Goal: Task Accomplishment & Management: Complete application form

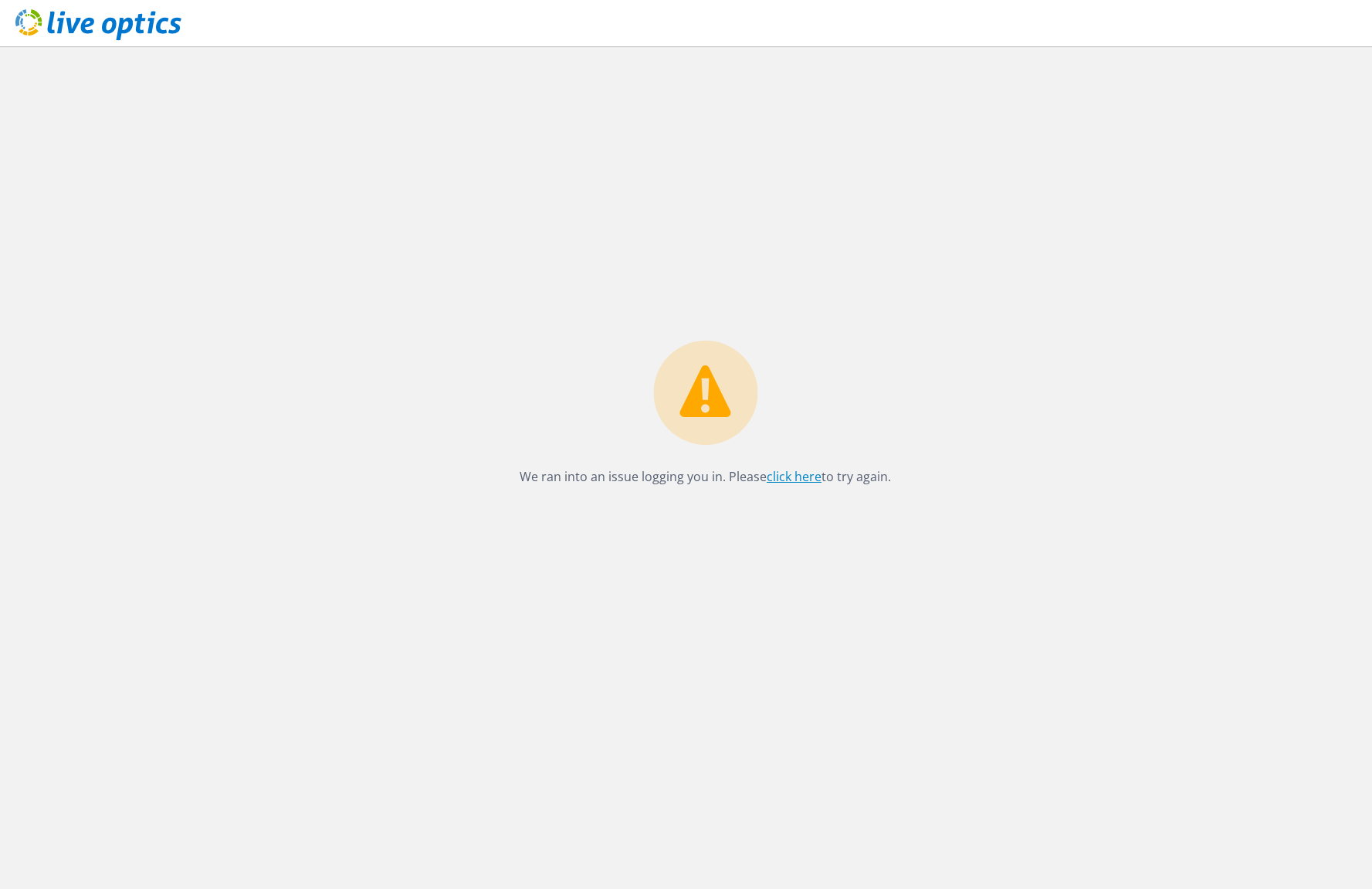
click at [780, 474] on link "click here" at bounding box center [794, 476] width 54 height 17
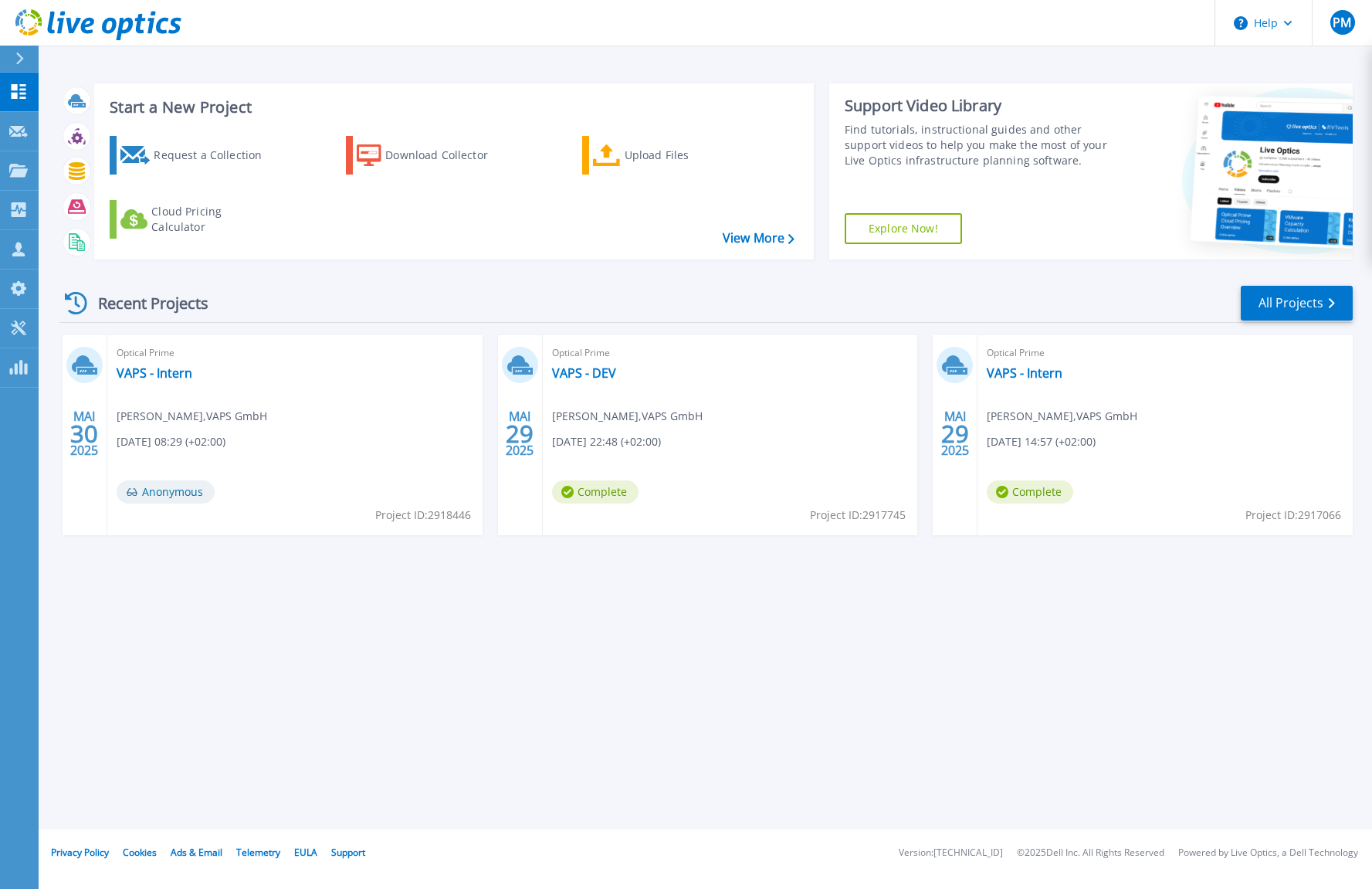
click at [326, 614] on div "Start a New Project Request a Collection Download Collector Upload Files Cloud …" at bounding box center [705, 414] width 1333 height 830
click at [44, 169] on p "Projects" at bounding box center [60, 171] width 41 height 41
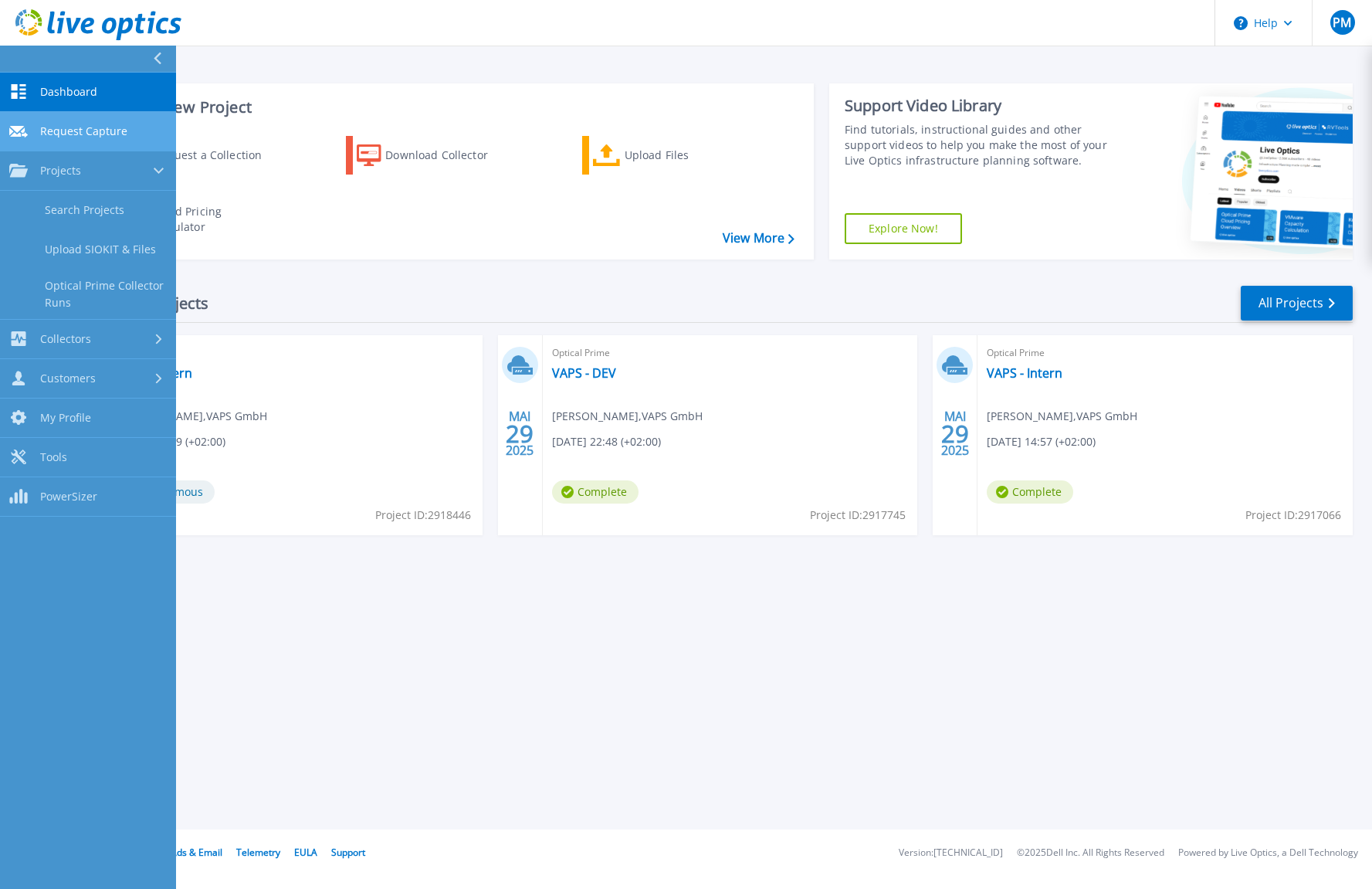
click at [76, 121] on link "Request Capture Request Capture" at bounding box center [88, 132] width 176 height 40
click at [94, 123] on link "Request Capture Request Capture" at bounding box center [88, 132] width 176 height 40
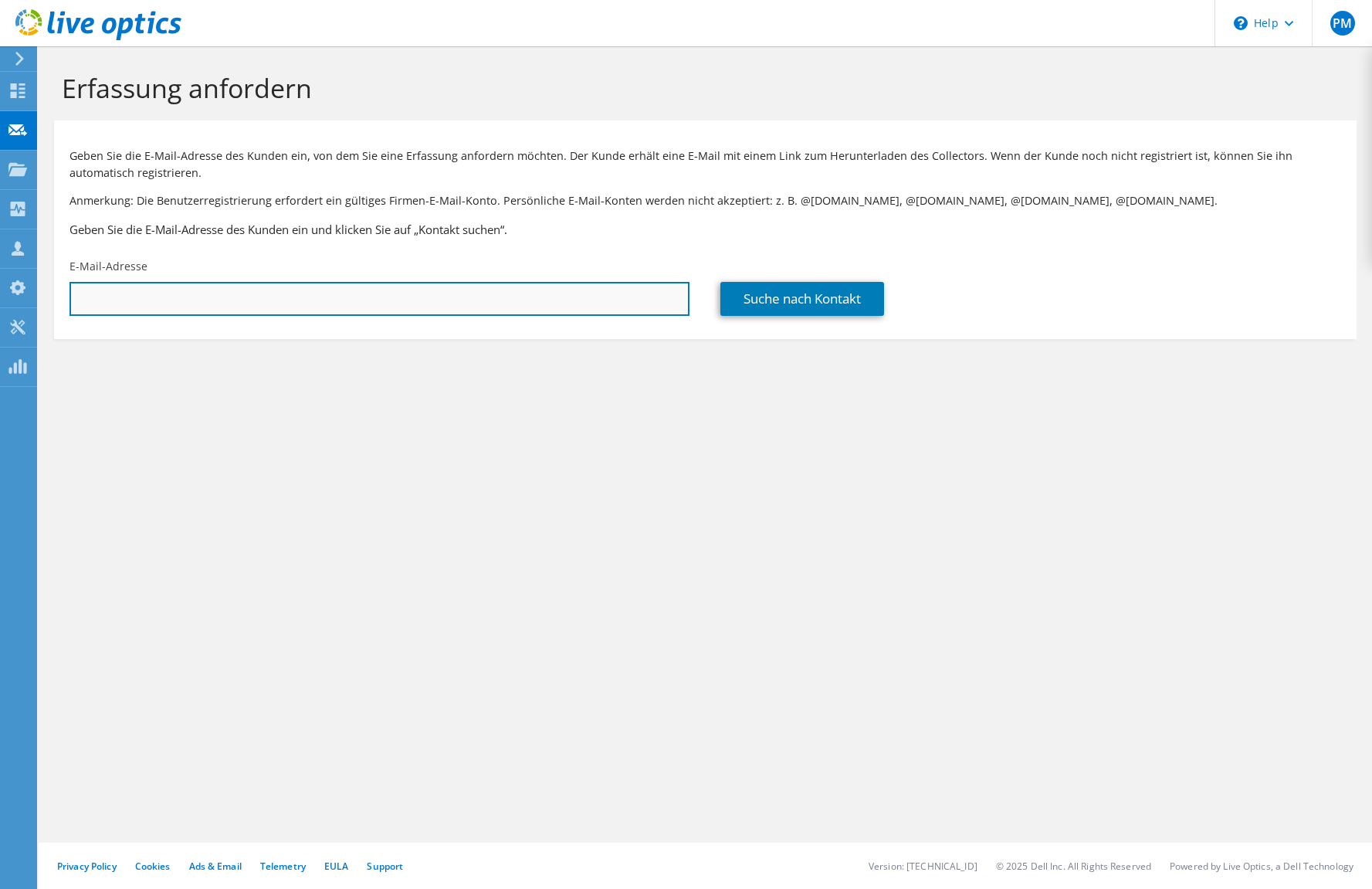
click at [210, 287] on input "text" at bounding box center [379, 299] width 620 height 34
click at [440, 309] on input "text" at bounding box center [379, 299] width 620 height 34
paste input "d.troks@autohaus-graupner.de"
type input "d.troks@autohaus-graupner.de"
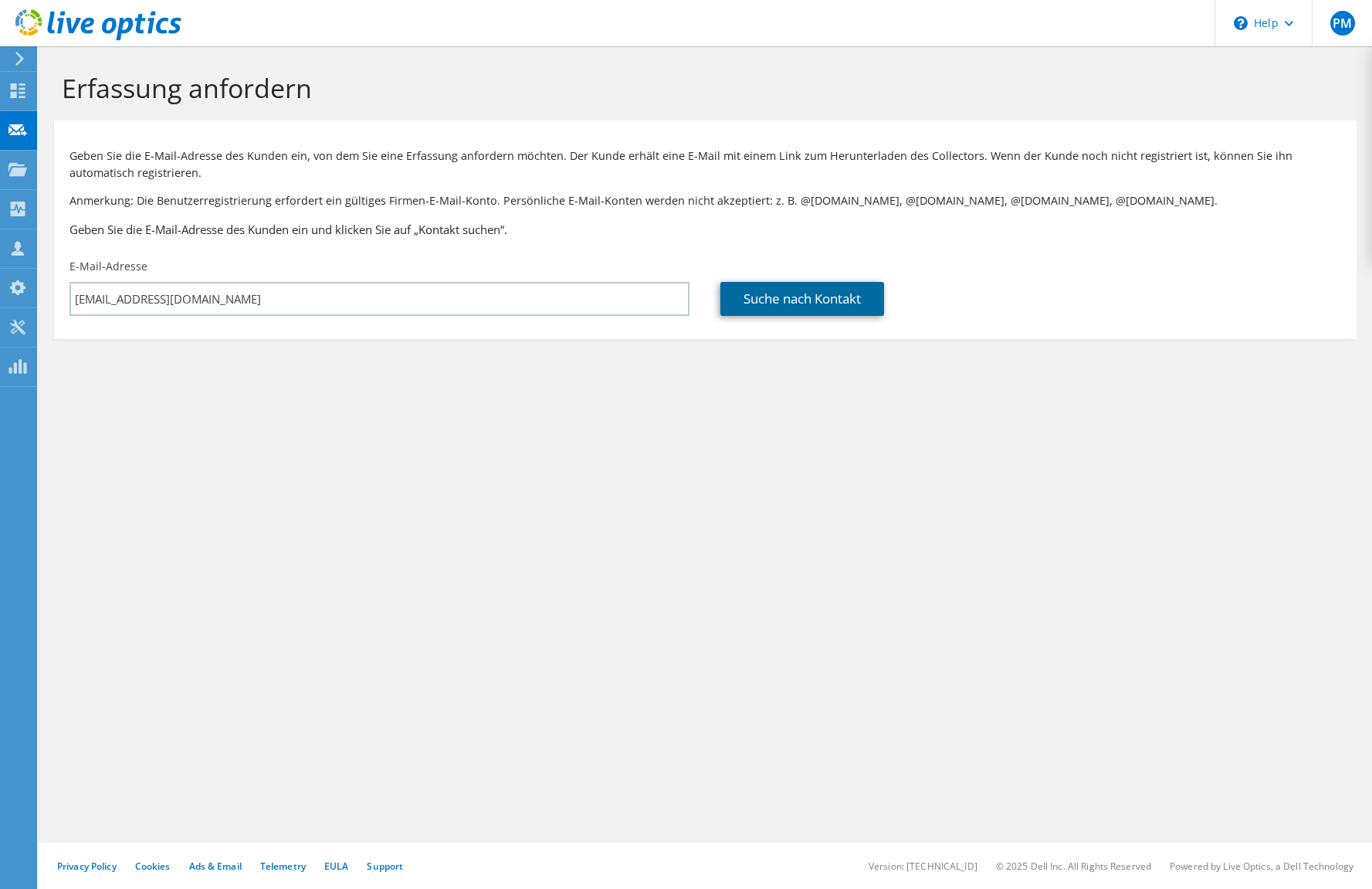
click at [793, 300] on link "Suche nach Kontakt" at bounding box center [803, 299] width 164 height 34
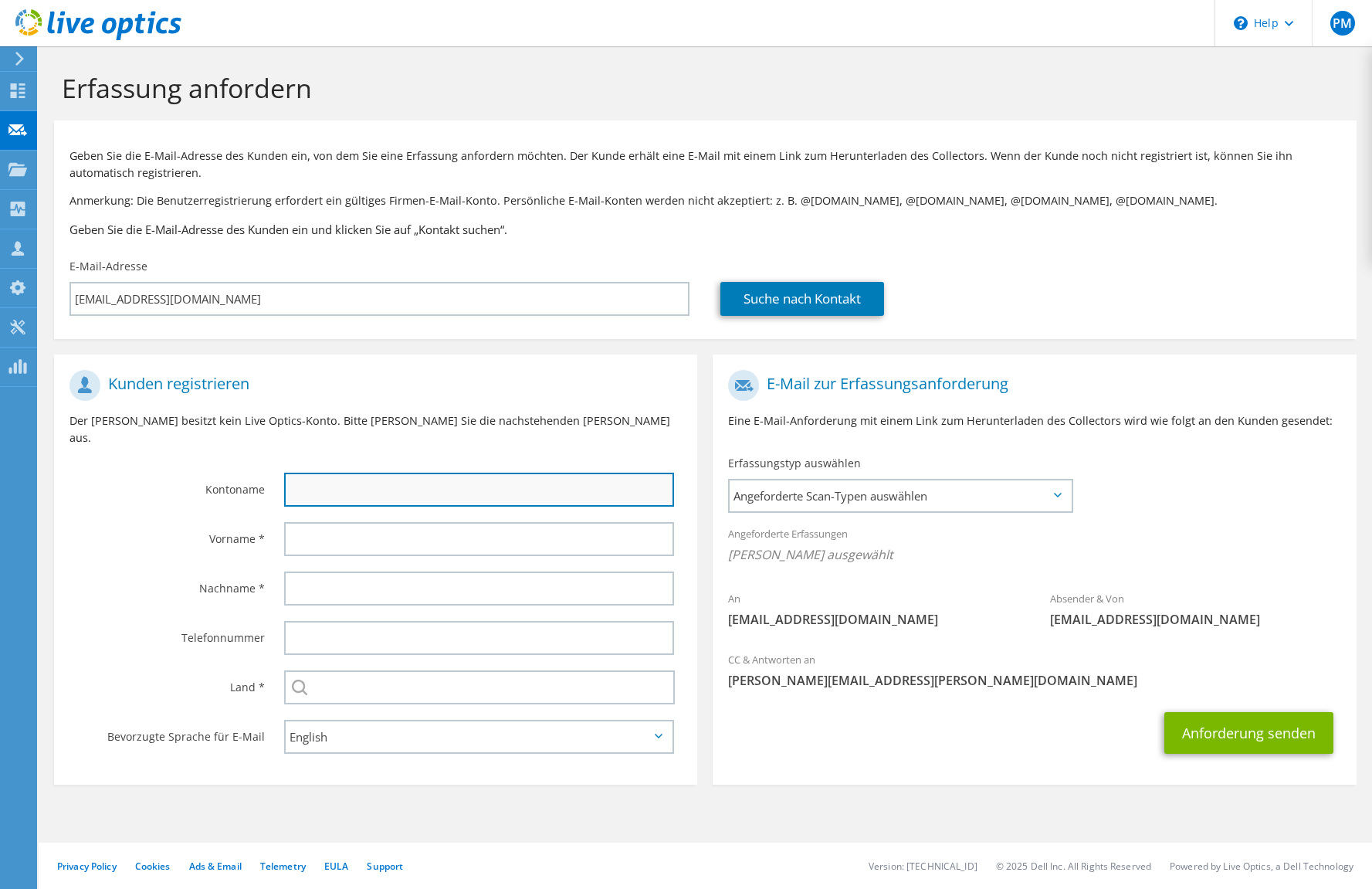
click at [369, 473] on input "text" at bounding box center [478, 489] width 390 height 34
paste input "Daniel Troks"
type input "Daniel Troks"
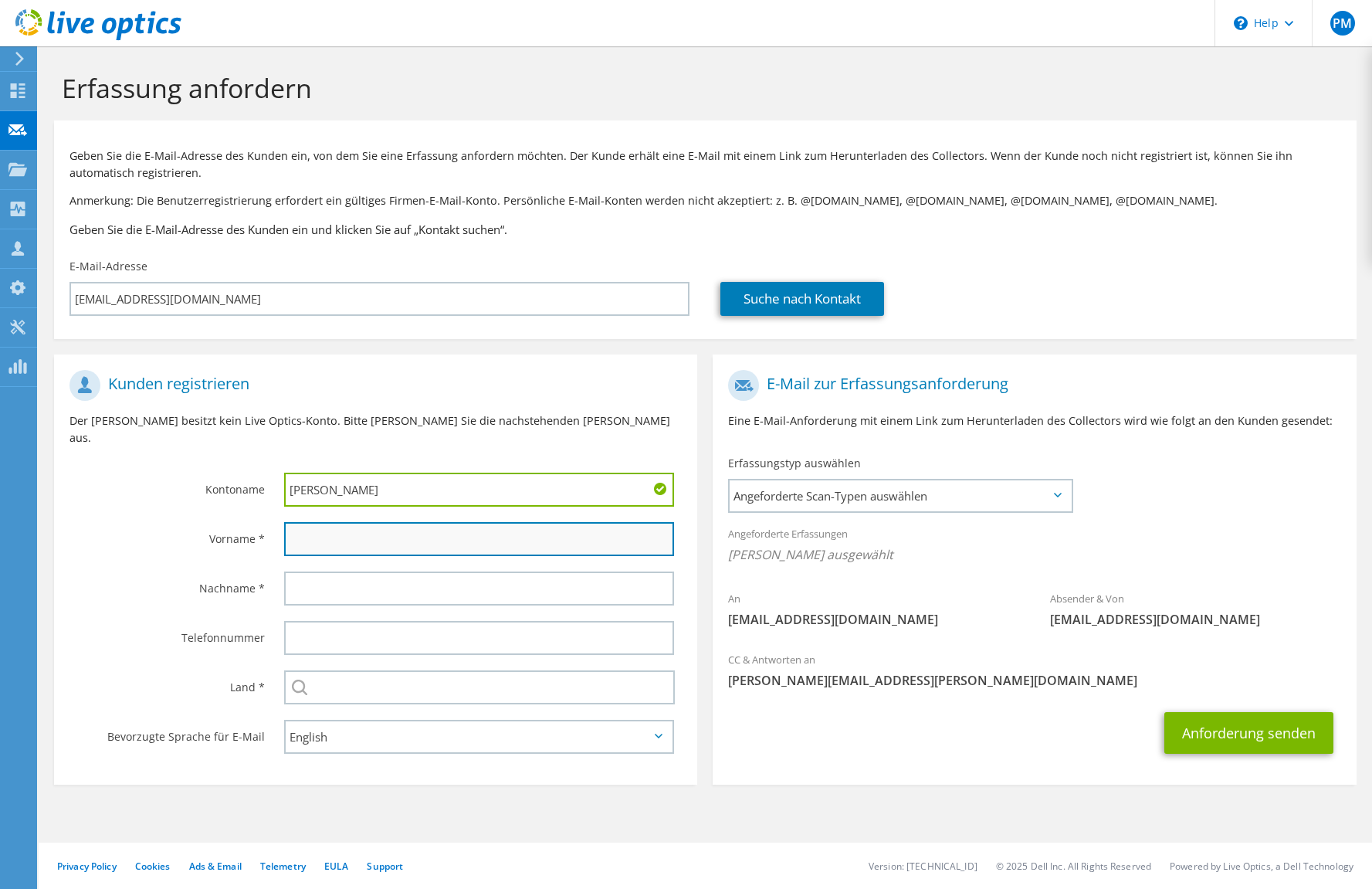
click at [342, 522] on input "text" at bounding box center [478, 539] width 390 height 34
paste input "Daniel Troks"
type input "Daniel Troks"
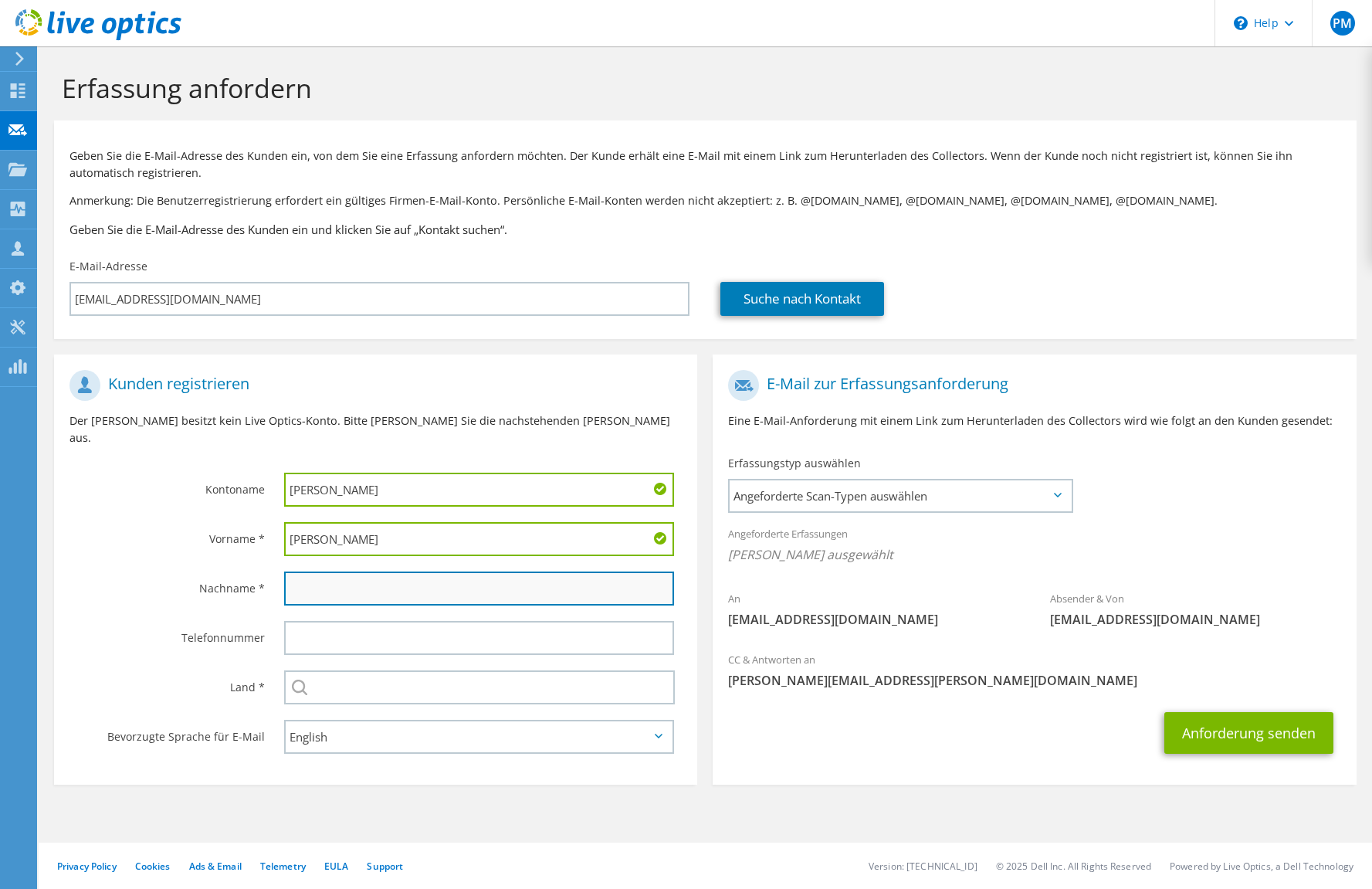
click at [300, 572] on input "text" at bounding box center [478, 588] width 390 height 34
paste input "Daniel Troks"
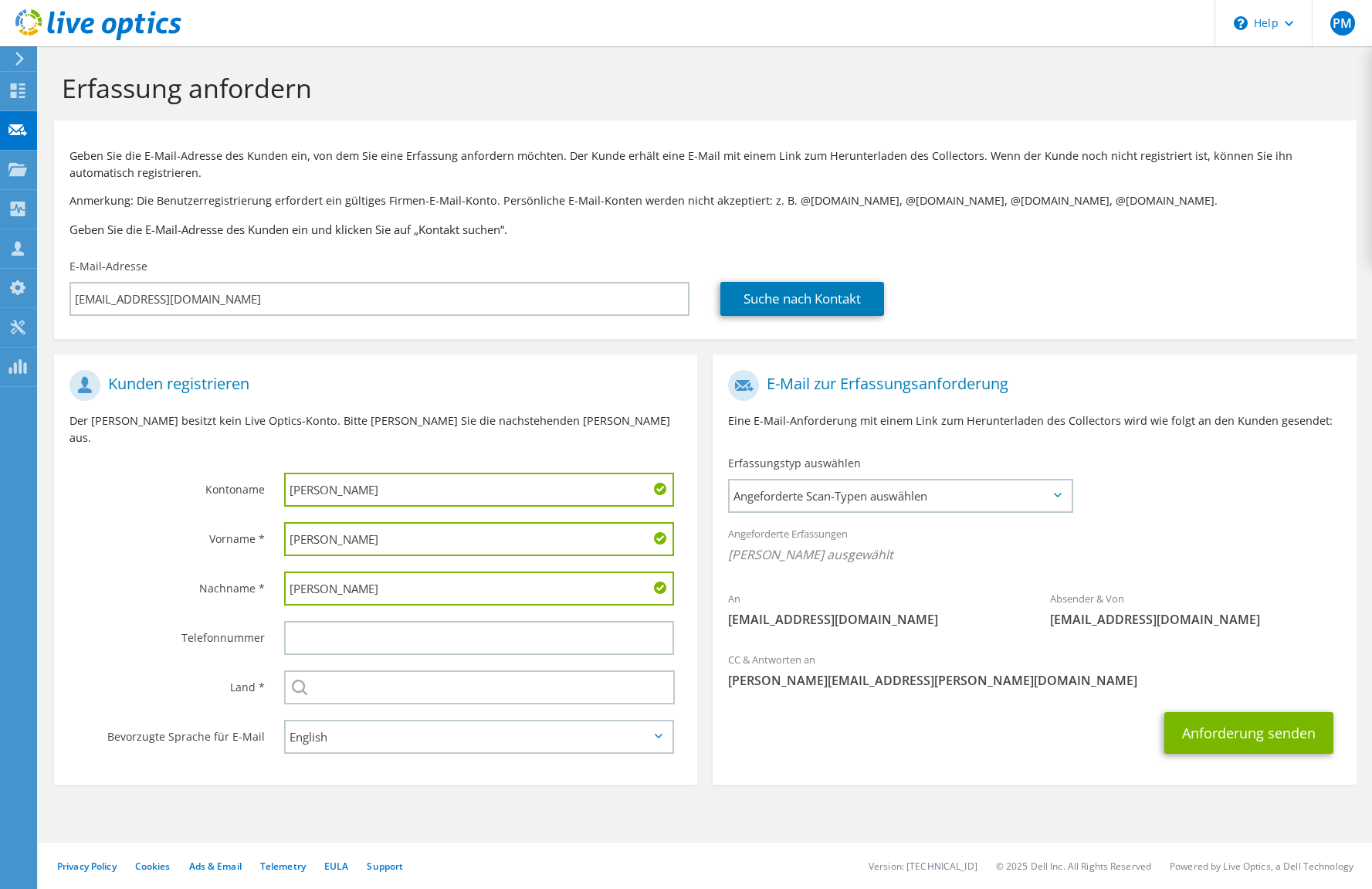
drag, startPoint x: 327, startPoint y: 574, endPoint x: 204, endPoint y: 566, distance: 123.3
click at [284, 572] on input "Daniel Troks" at bounding box center [478, 588] width 390 height 34
type input "Troks"
drag, startPoint x: 394, startPoint y: 464, endPoint x: 238, endPoint y: 475, distance: 156.4
click at [284, 475] on input "Daniel Troks" at bounding box center [478, 489] width 390 height 34
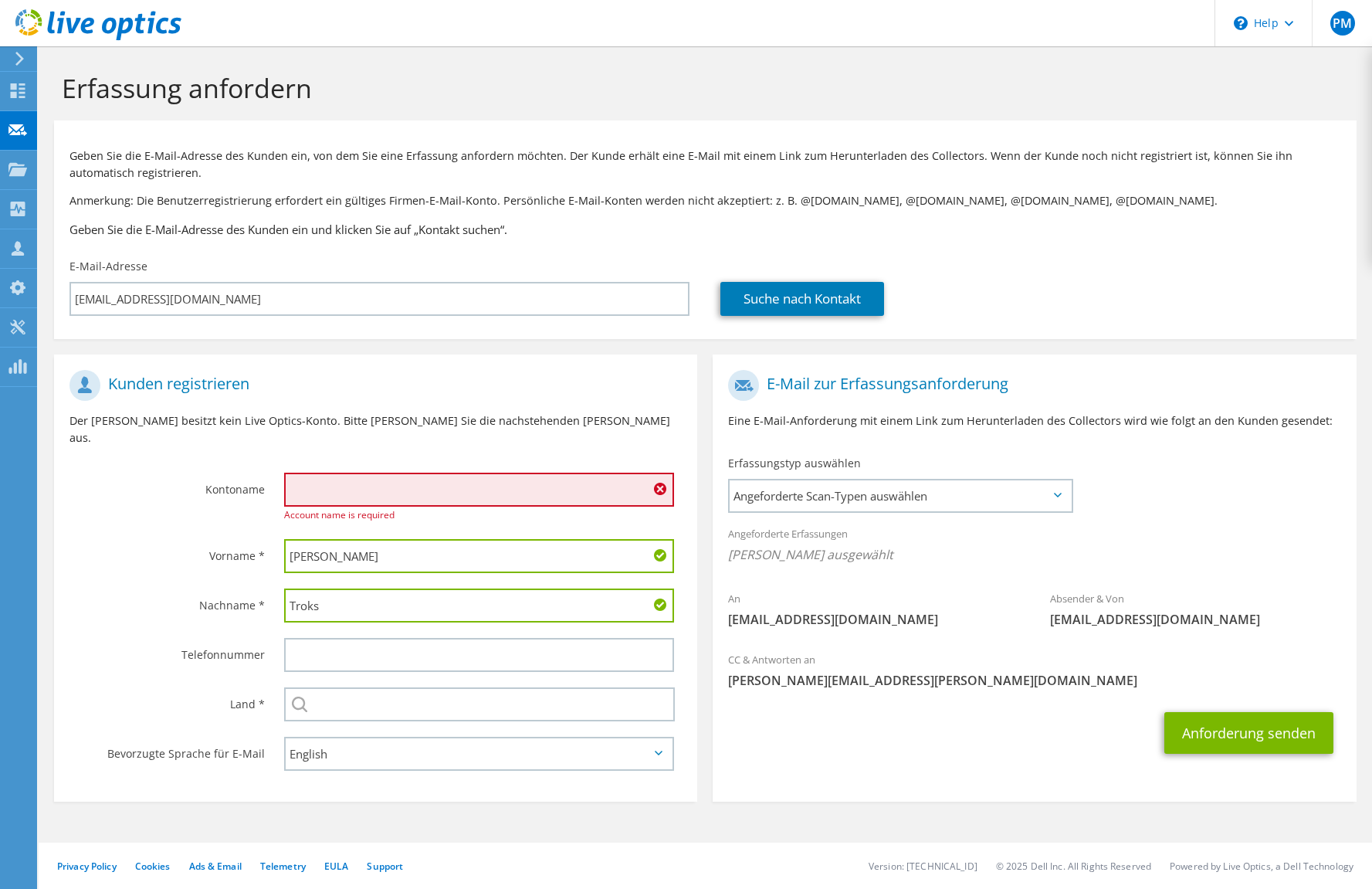
click at [388, 475] on input "text" at bounding box center [478, 489] width 390 height 34
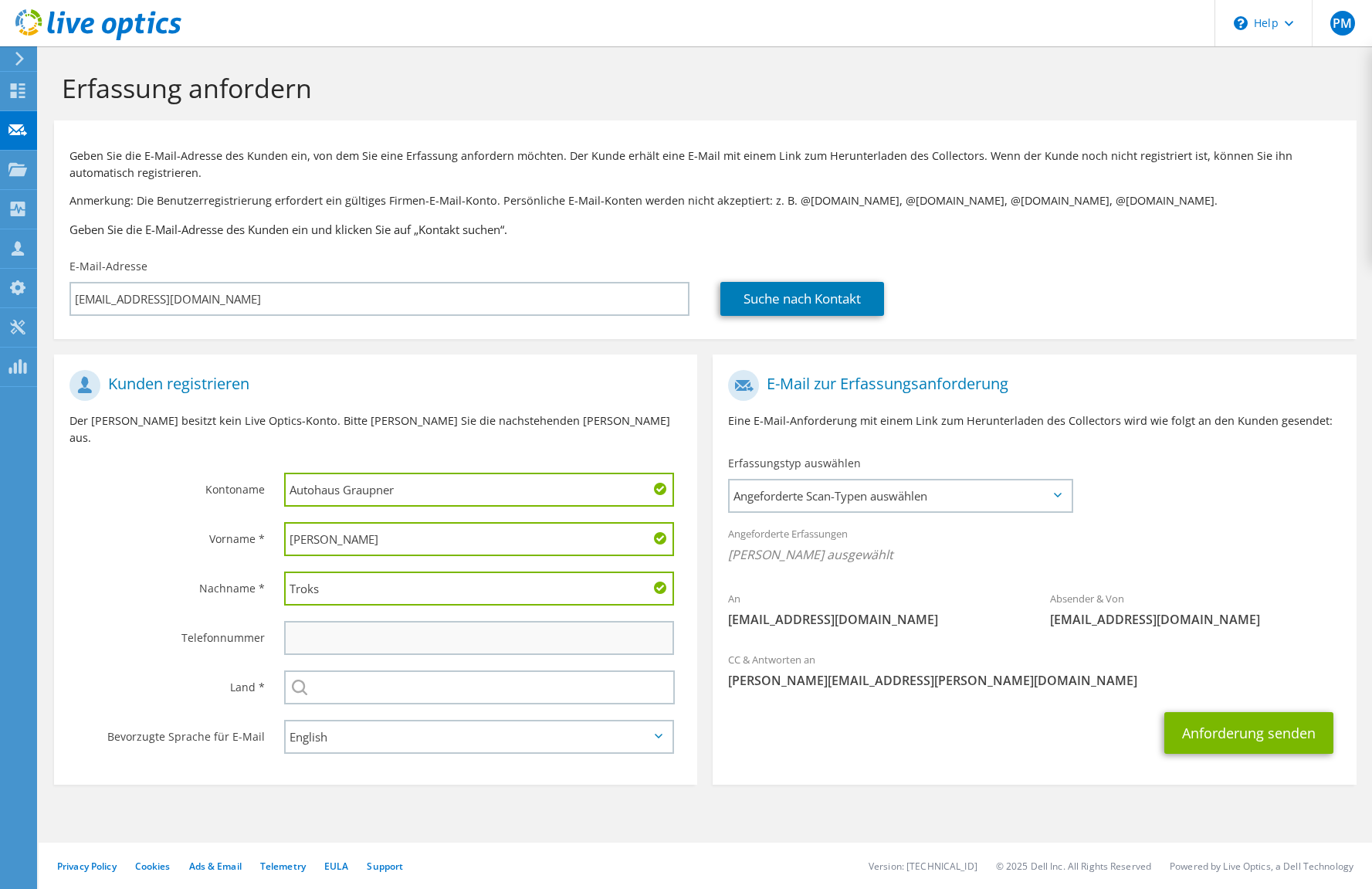
type input "Autohaus Graupner"
click at [399, 621] on input "text" at bounding box center [478, 638] width 390 height 34
click at [383, 629] on input "text" at bounding box center [478, 638] width 390 height 34
paste input "+49 3429265055"
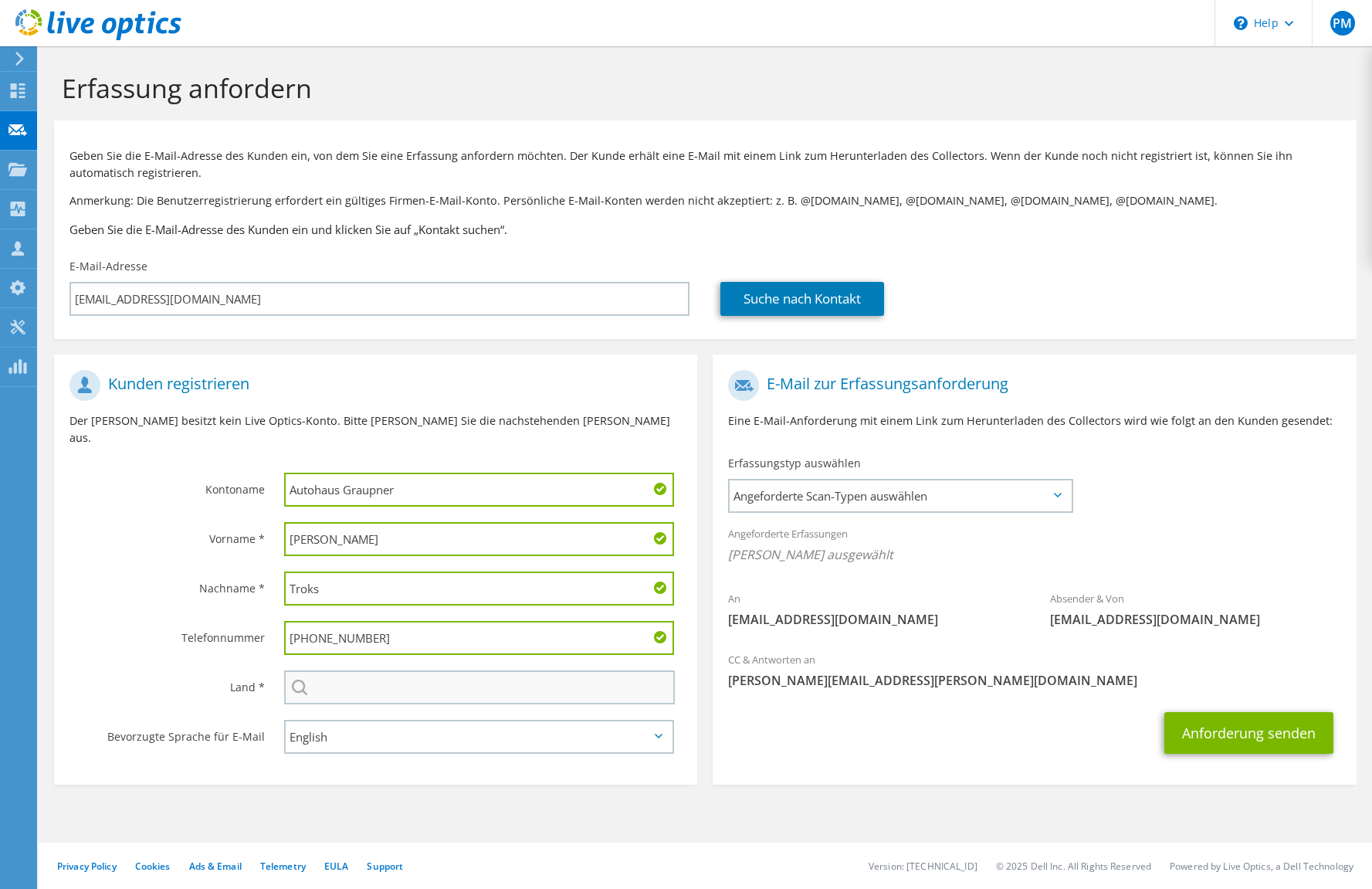
type input "+49 3429265055"
click at [386, 674] on input "text" at bounding box center [479, 687] width 391 height 34
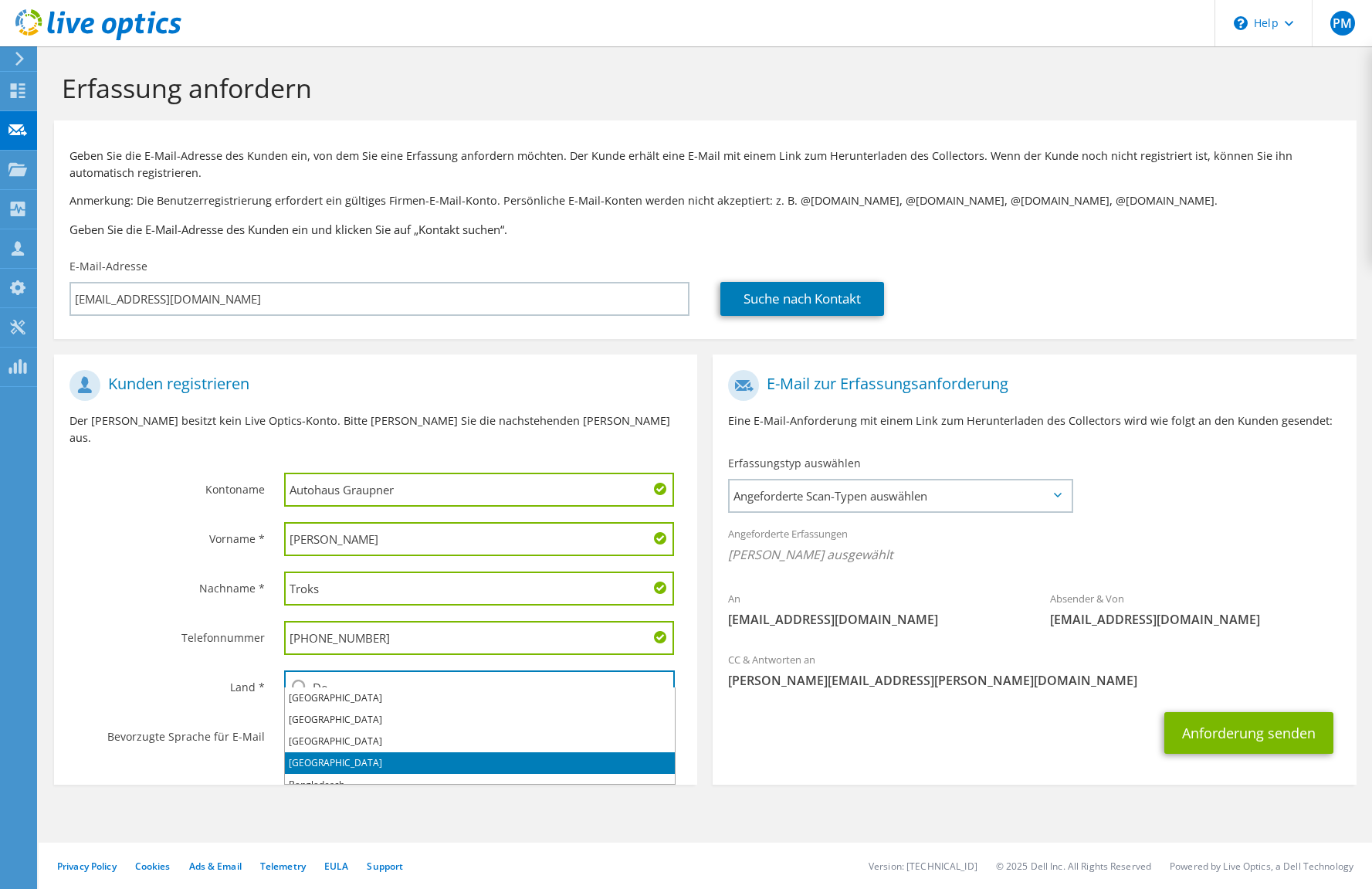
click at [321, 761] on li "Deutschland" at bounding box center [479, 763] width 390 height 22
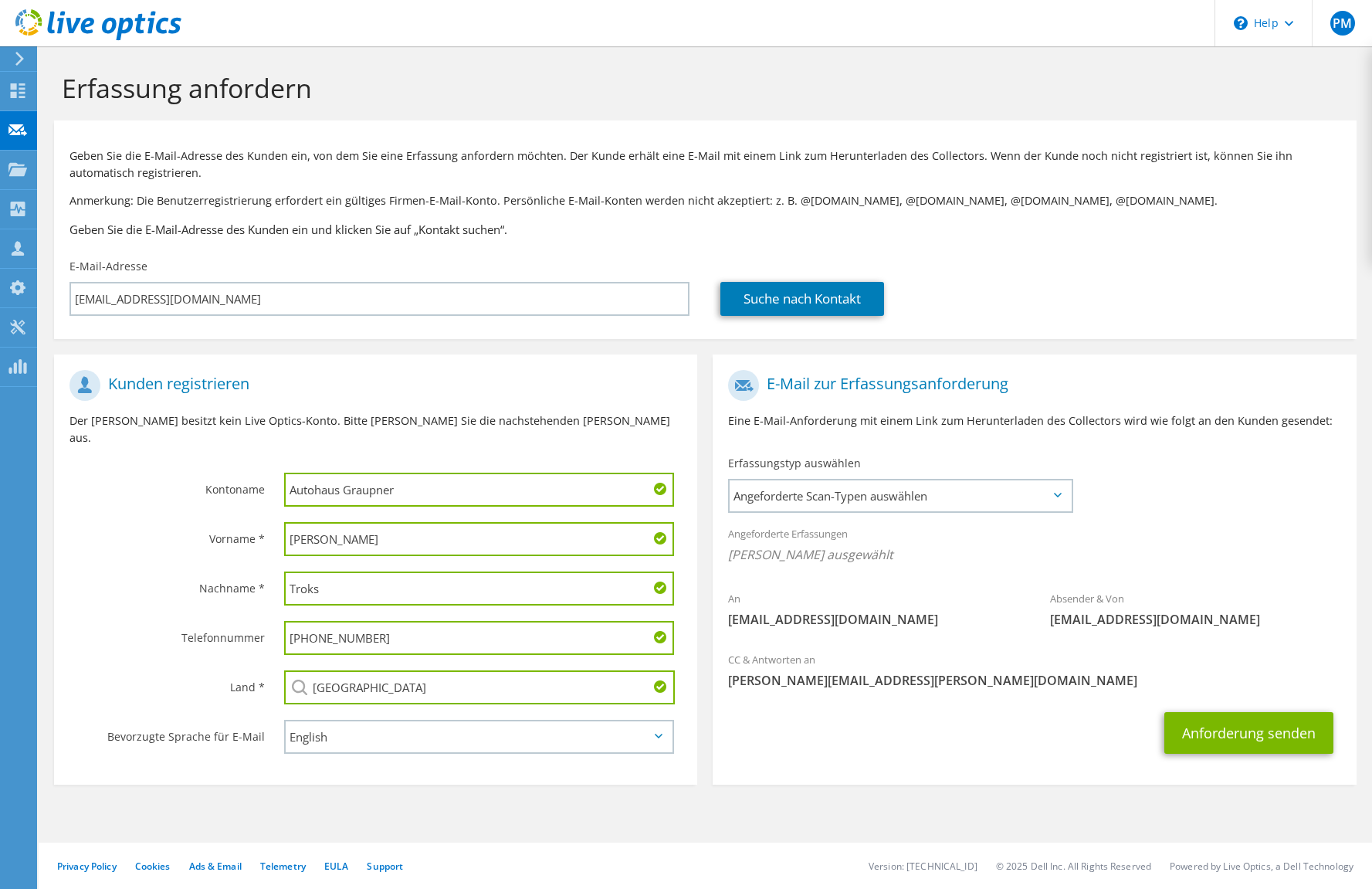
type input "Deutschland"
click at [284, 720] on select "English Deutsch Español Français Italiano Polski Português Русский 한국어 中文 日本語" at bounding box center [478, 737] width 390 height 34
select select "de-DE"
click option "Deutsch" at bounding box center [0, 0] width 0 height 0
click at [1057, 489] on span "Angeforderte Scan-Typen auswählen" at bounding box center [900, 495] width 341 height 31
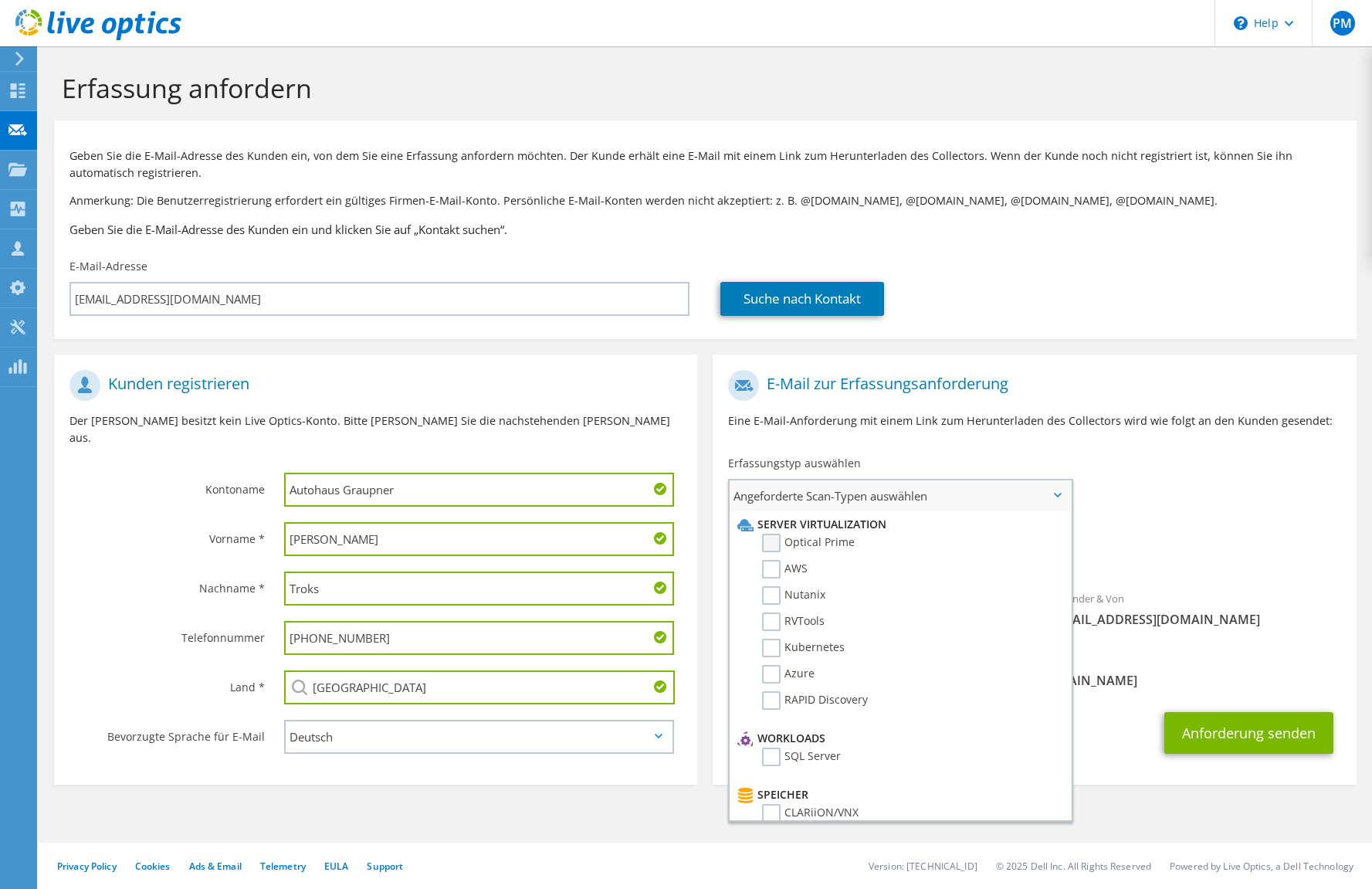
click at [770, 542] on label "Optical Prime" at bounding box center [809, 543] width 93 height 19
click at [0, 0] on input "Optical Prime" at bounding box center [0, 0] width 0 height 0
click at [775, 621] on label "RVTools" at bounding box center [793, 621] width 62 height 19
click at [0, 0] on input "RVTools" at bounding box center [0, 0] width 0 height 0
click at [1183, 482] on div "An d.troks@autohaus-graupner.de Absender & Von liveoptics@liveoptics.com" at bounding box center [1034, 504] width 643 height 286
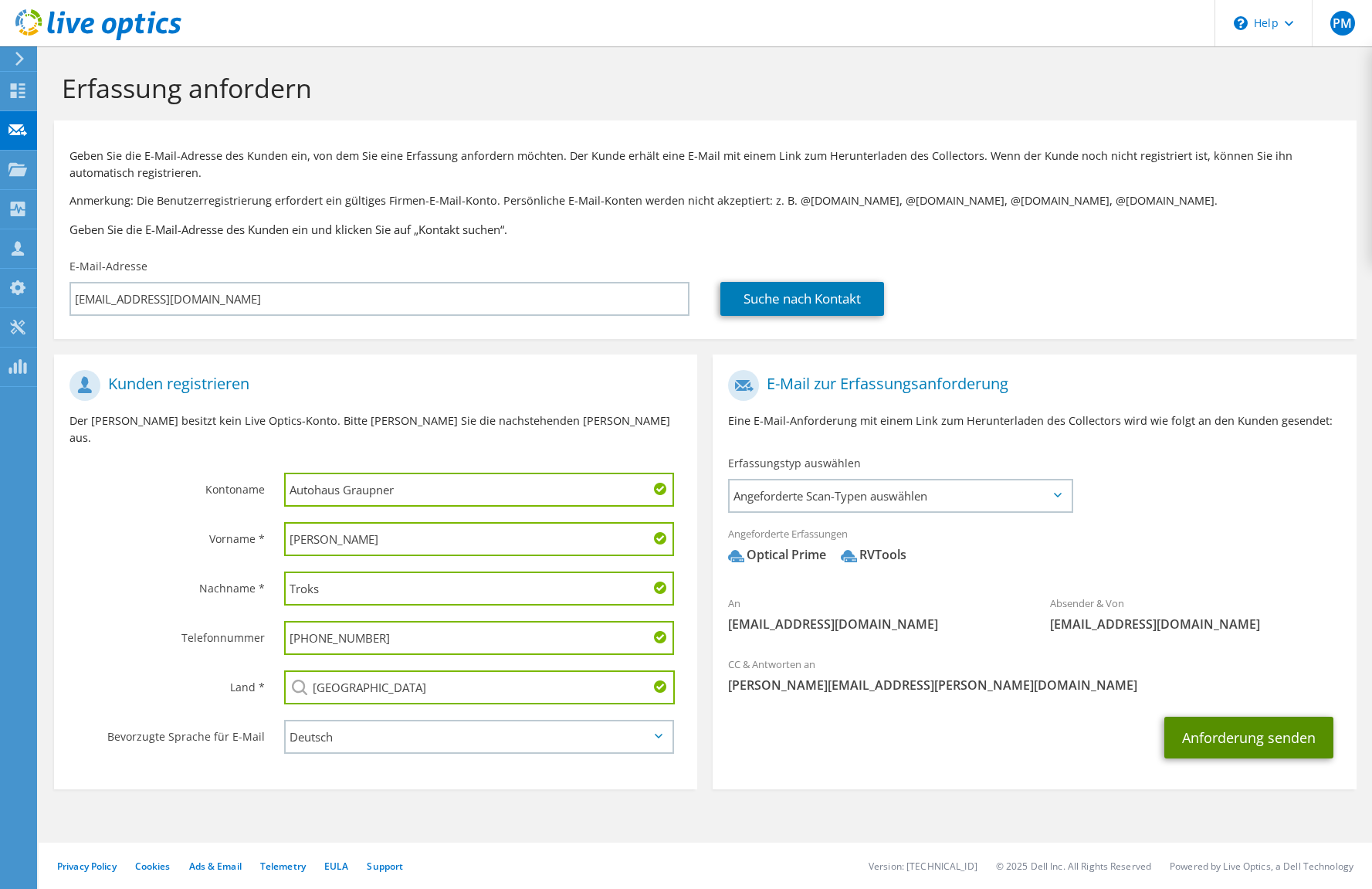
click at [1267, 735] on button "Anforderung senden" at bounding box center [1248, 738] width 169 height 42
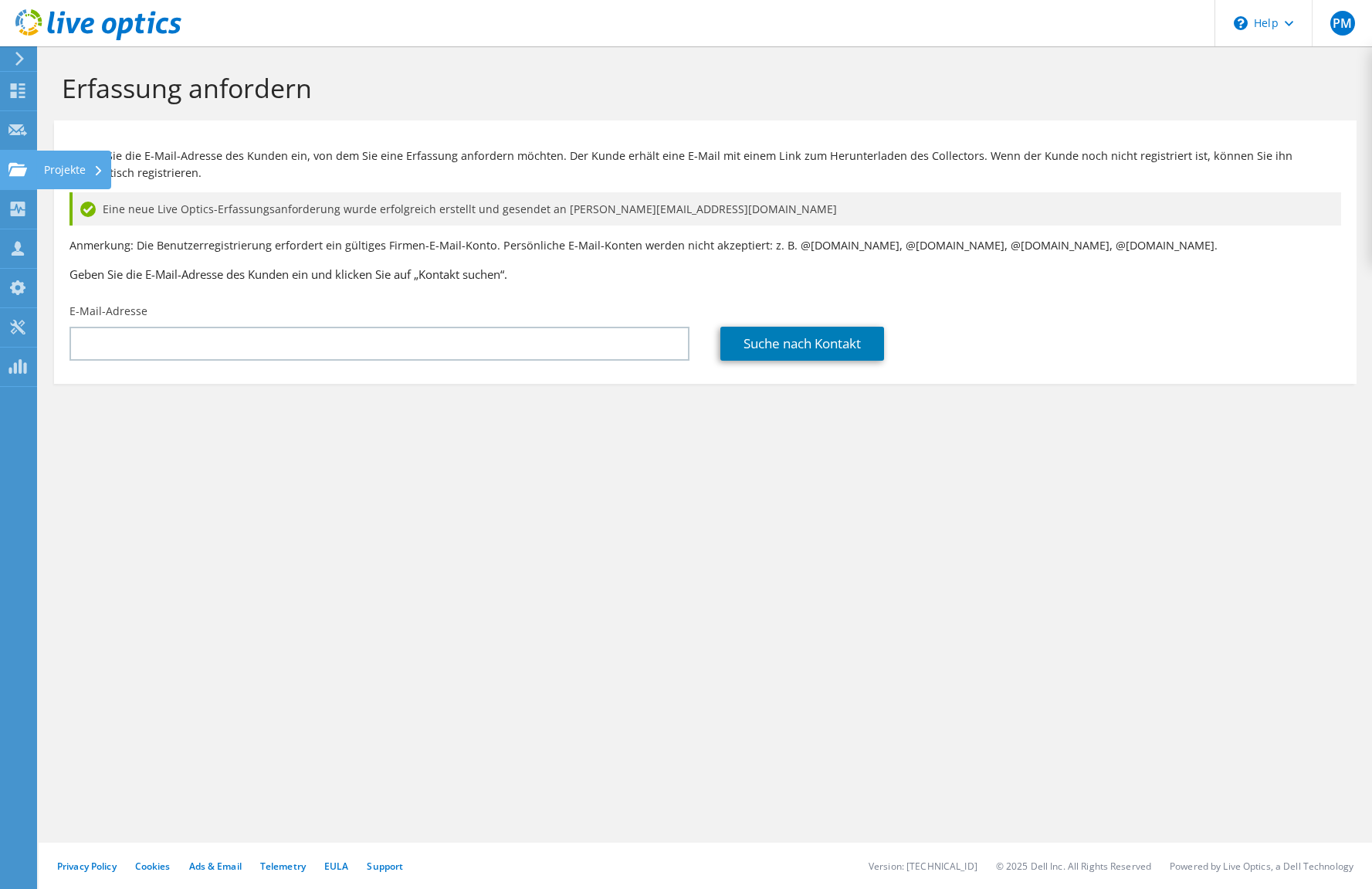
click at [54, 170] on div "Projekte" at bounding box center [74, 169] width 75 height 39
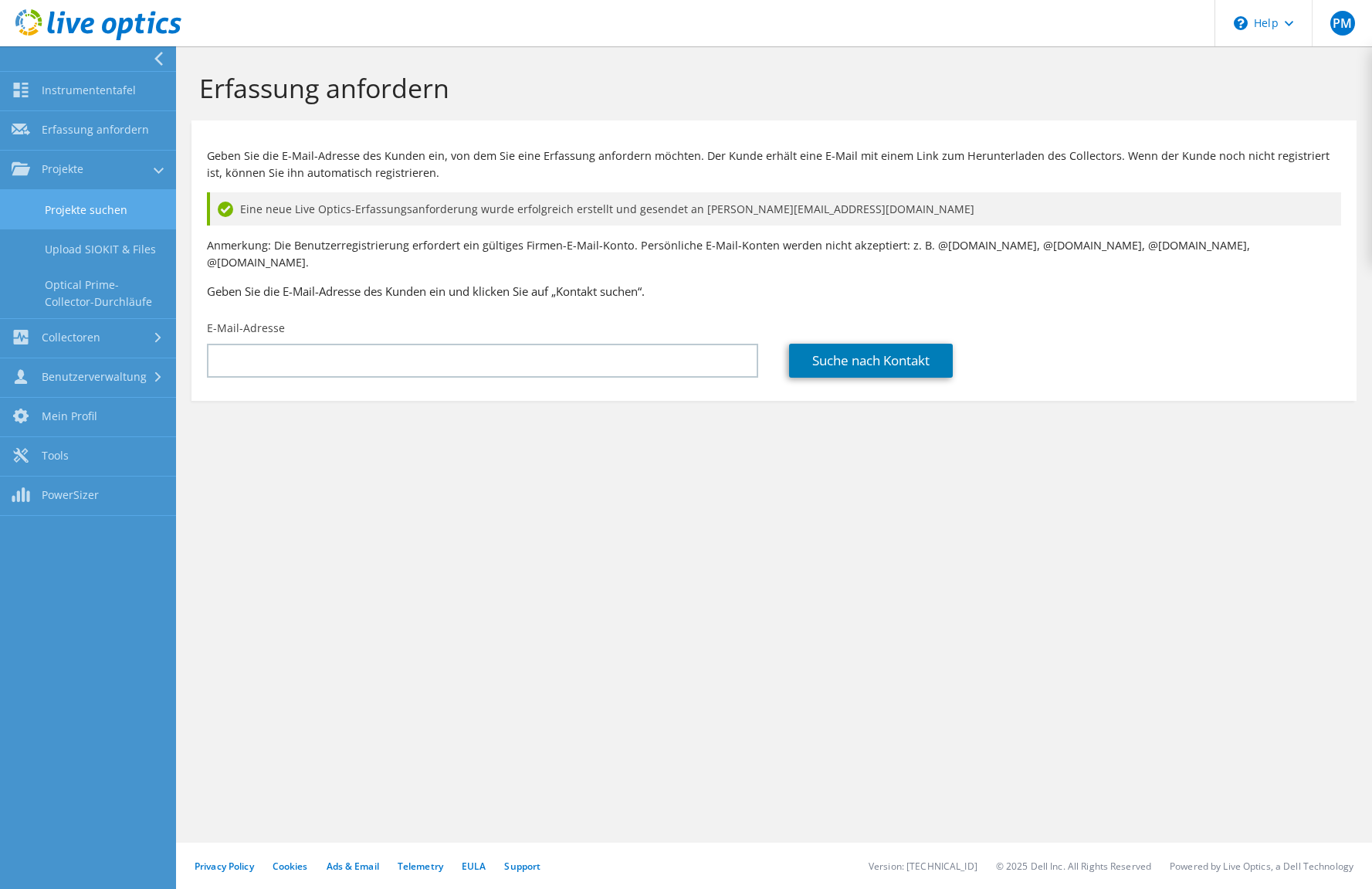
click at [76, 200] on link "Projekte suchen" at bounding box center [88, 210] width 176 height 40
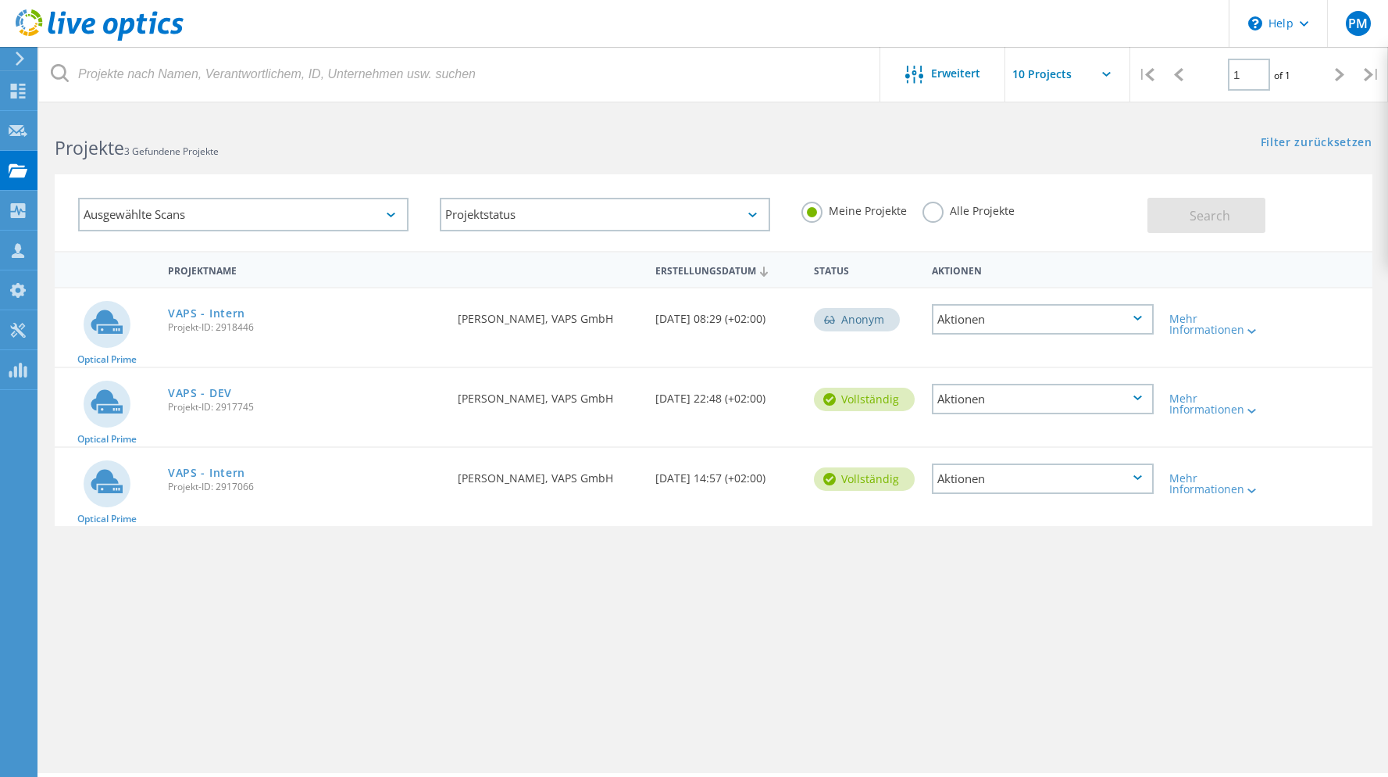
click at [372, 742] on div "Erweitert | 1 of 1 | E-Mail-Adresse Projektname Firma Erstellungsdatum Projekt-…" at bounding box center [713, 442] width 1349 height 659
